Goal: Navigation & Orientation: Find specific page/section

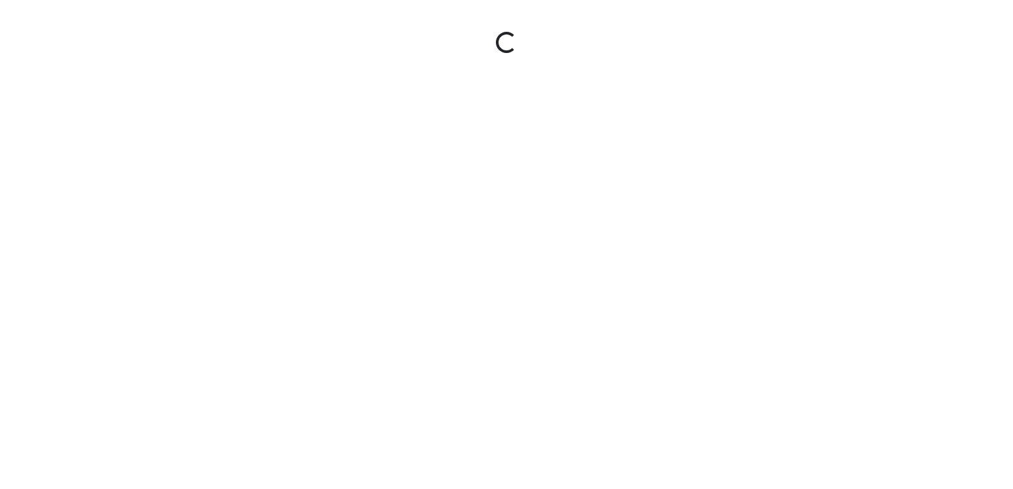
select select "njaBFdqYBo3ABK9QUwzeL8"
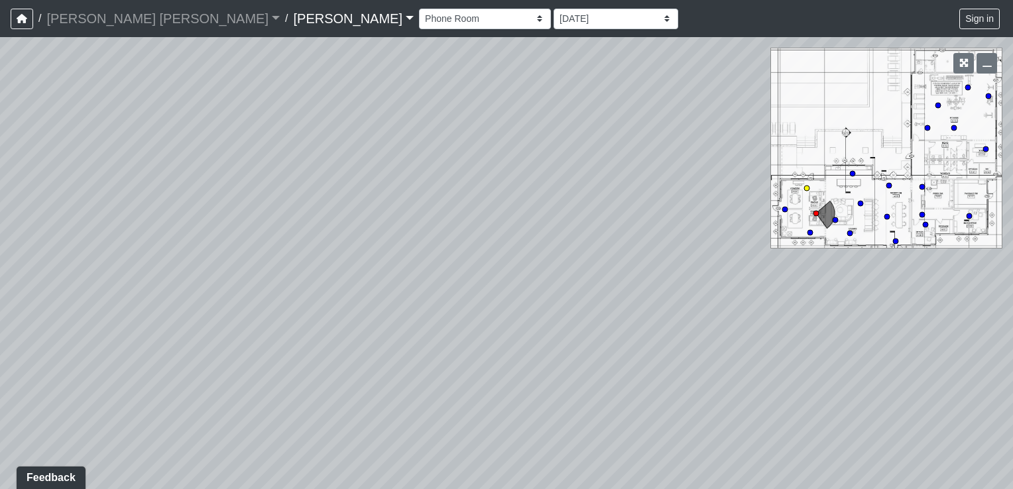
click at [809, 188] on circle at bounding box center [806, 188] width 5 height 5
click at [970, 215] on circle at bounding box center [969, 215] width 5 height 5
drag, startPoint x: 495, startPoint y: 202, endPoint x: 459, endPoint y: 158, distance: 56.0
click at [459, 158] on div "Loading... Entry Loading... Entry Loading... Lounge - Cafe Loading... Lounge - …" at bounding box center [506, 263] width 1013 height 452
click at [884, 216] on circle at bounding box center [886, 216] width 5 height 5
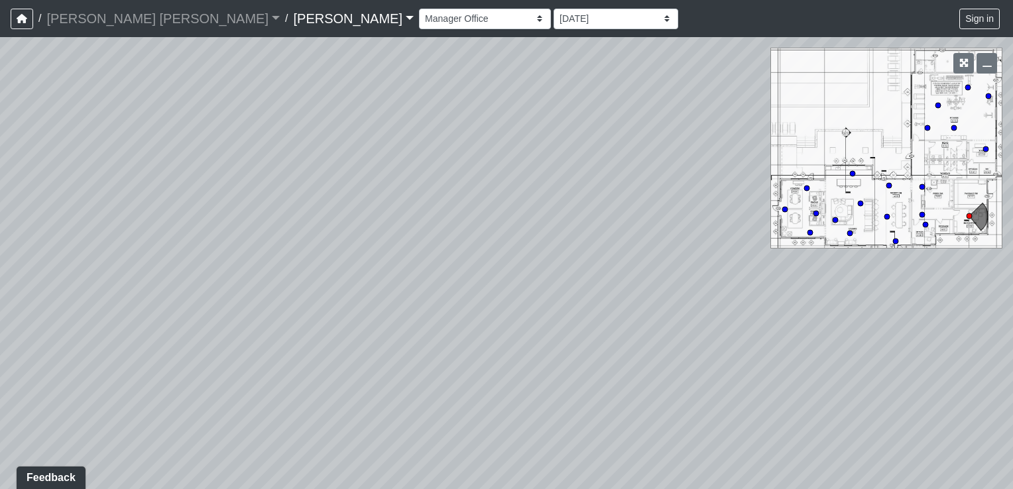
select select "w2c1X92UvfLxRFaShEBYze"
drag, startPoint x: 622, startPoint y: 192, endPoint x: 595, endPoint y: 211, distance: 33.1
click at [600, 209] on div "Loading... Entry Loading... Entry Loading... Lounge - Cafe Loading... Lounge - …" at bounding box center [506, 263] width 1013 height 452
